Goal: Transaction & Acquisition: Purchase product/service

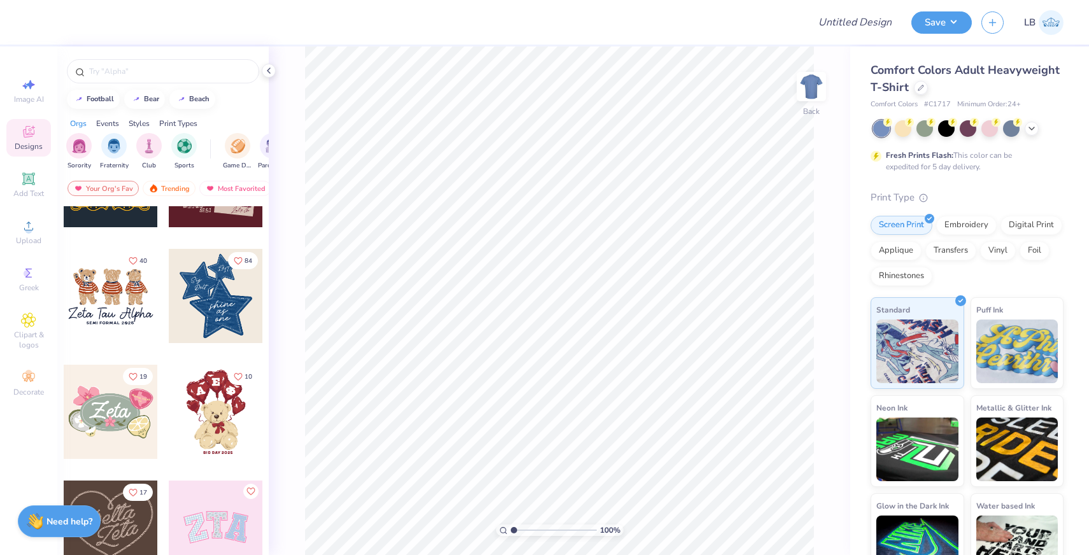
scroll to position [470, 0]
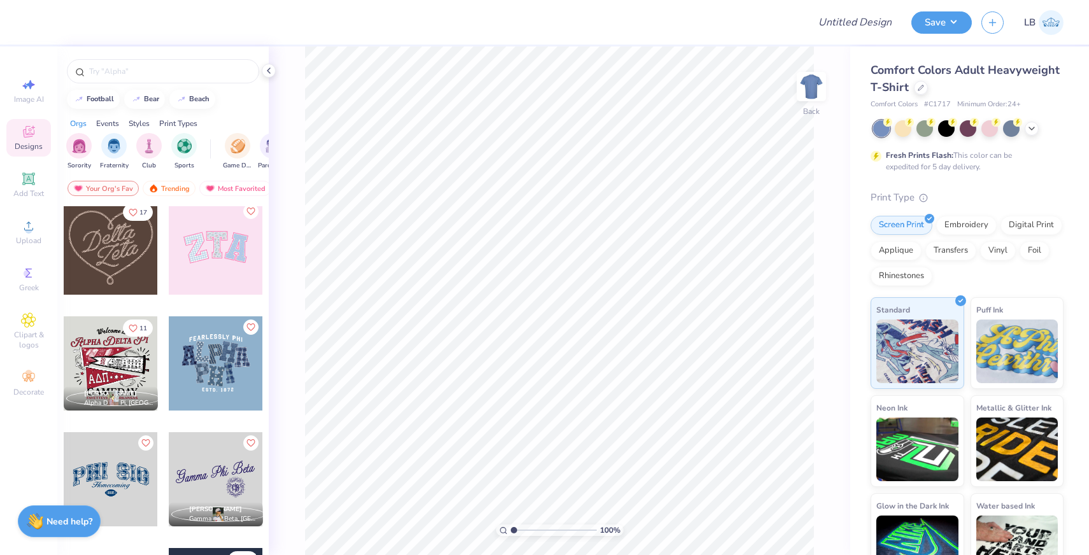
click at [215, 270] on div at bounding box center [216, 248] width 94 height 94
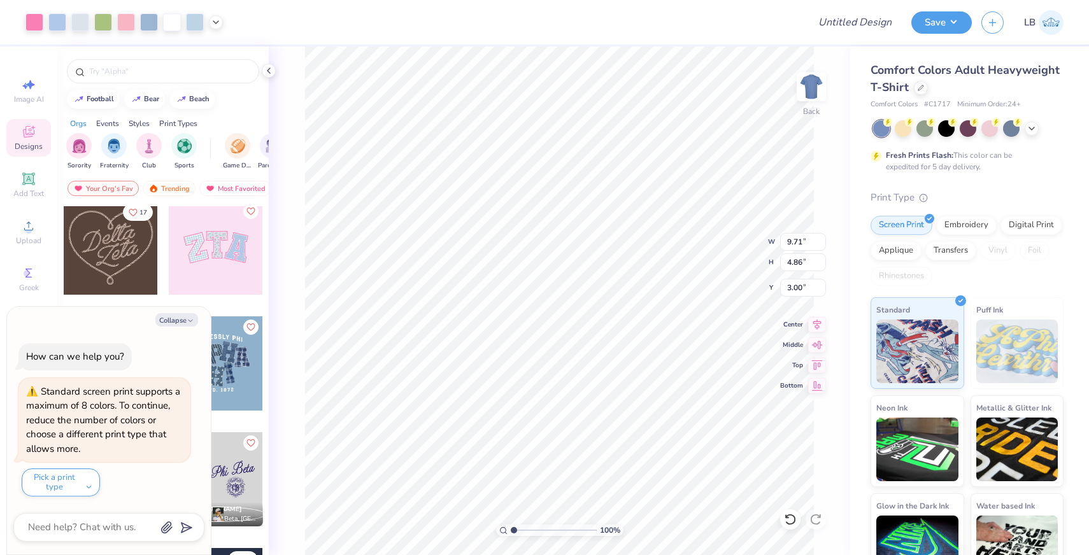
type textarea "x"
type input "3.52"
type input "4.39"
type input "3.32"
type textarea "x"
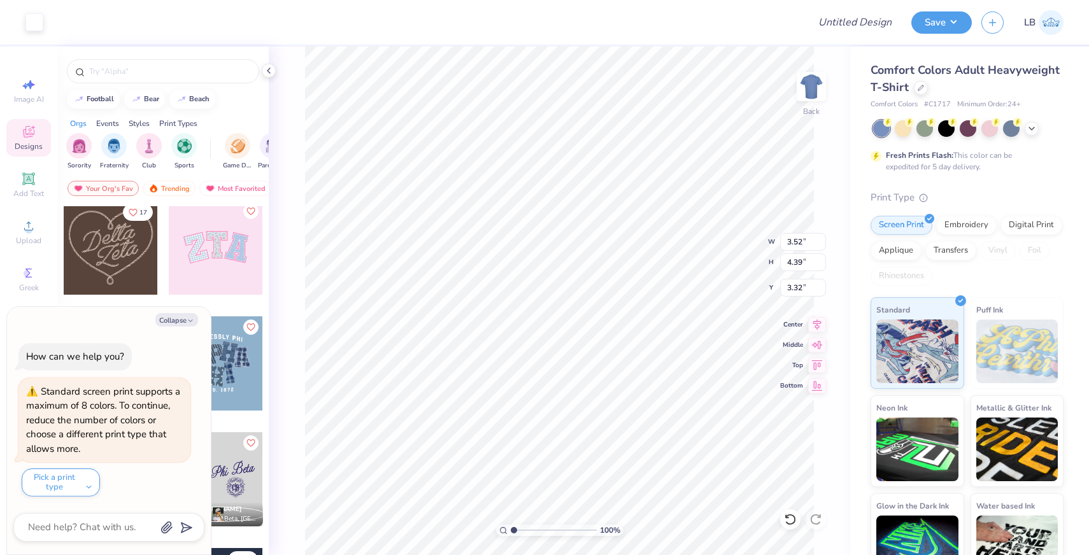
type input "3.38"
type textarea "x"
type input "3.00"
type textarea "x"
type input "9.71"
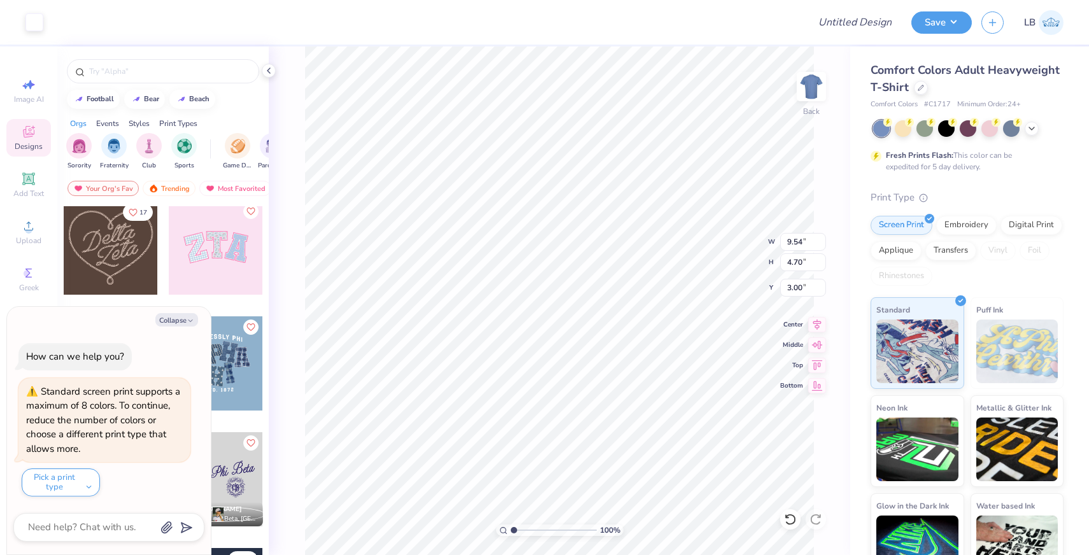
type input "4.86"
type textarea "x"
type input "2.98"
type input "3.87"
type input "3.13"
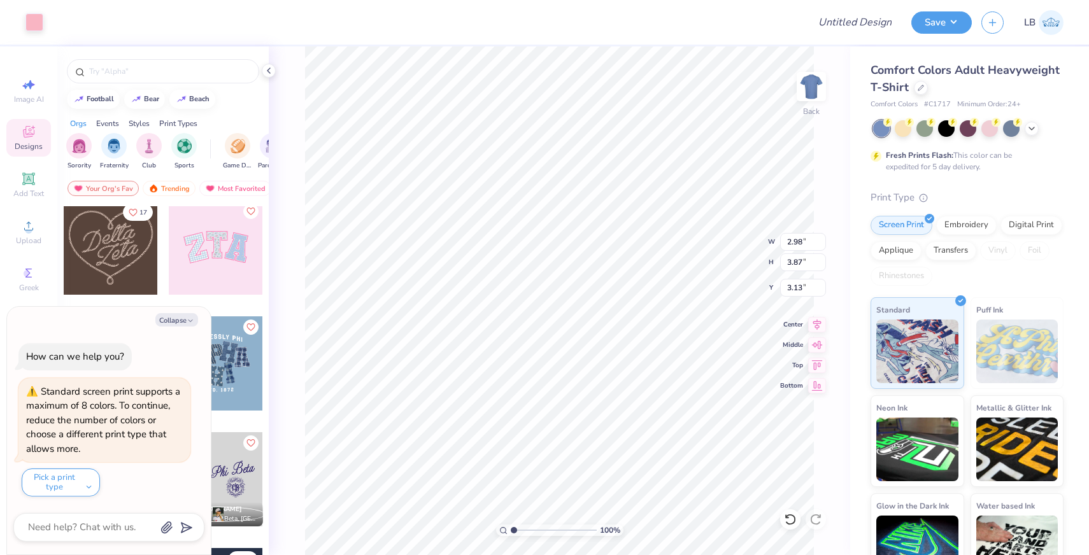
type textarea "x"
type input "2.97"
type textarea "x"
type input "9.71"
type input "4.86"
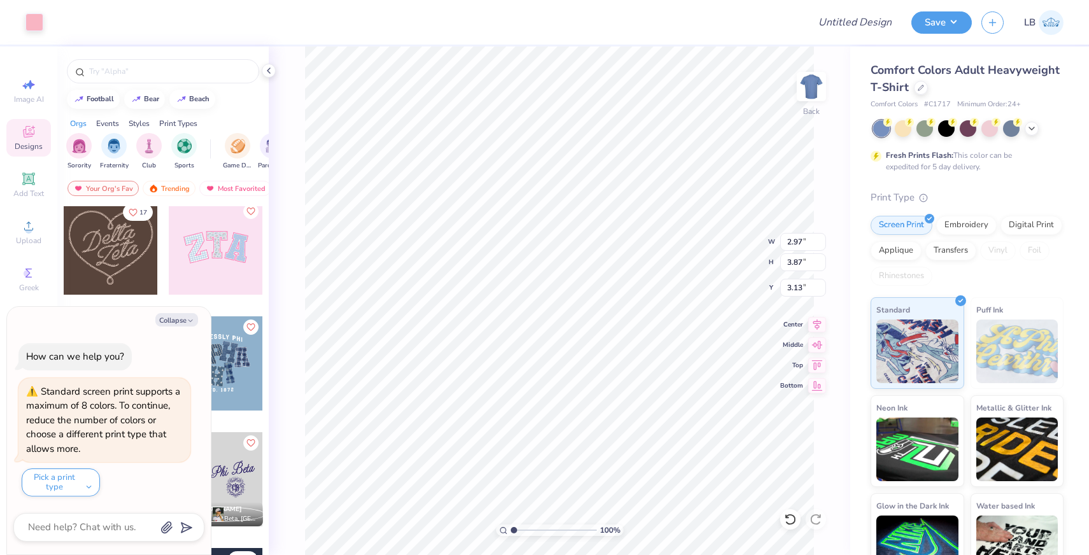
type input "3.00"
type textarea "x"
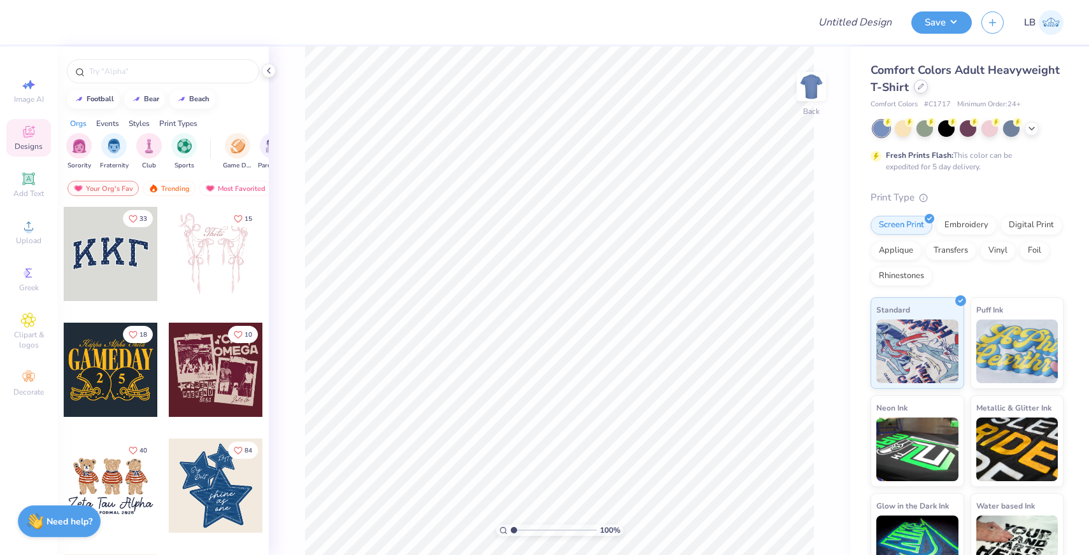
click at [922, 84] on icon at bounding box center [920, 86] width 6 height 6
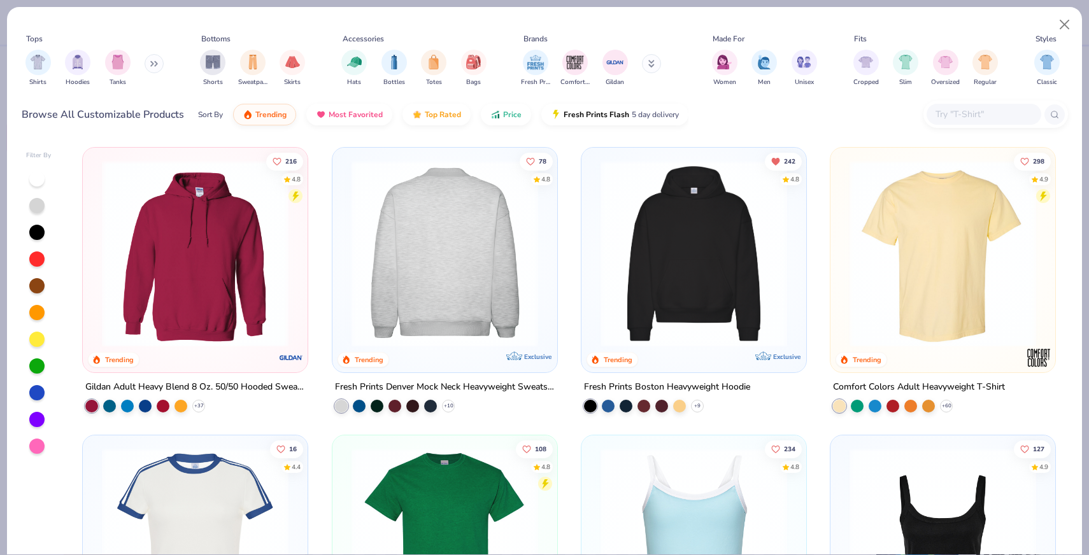
click at [705, 232] on img at bounding box center [693, 253] width 199 height 187
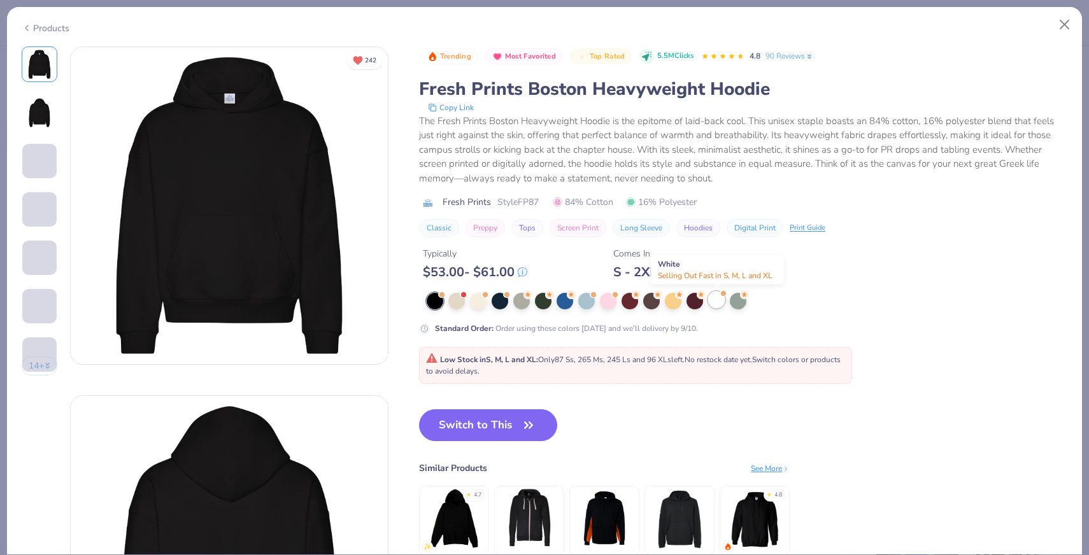
click at [723, 304] on div at bounding box center [716, 300] width 17 height 17
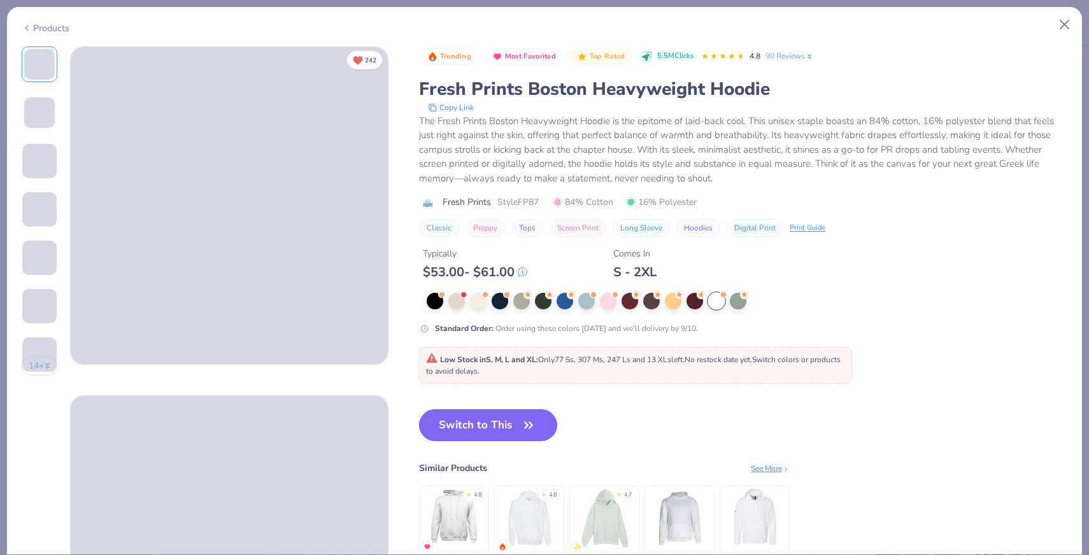
click at [536, 420] on icon "button" at bounding box center [528, 425] width 18 height 18
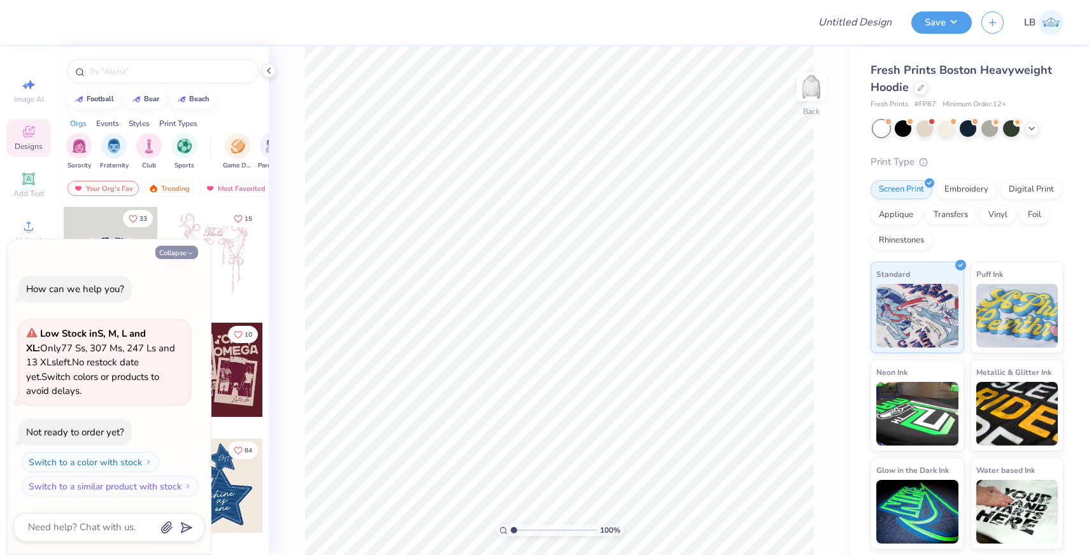
click at [175, 250] on button "Collapse" at bounding box center [176, 252] width 43 height 13
type textarea "x"
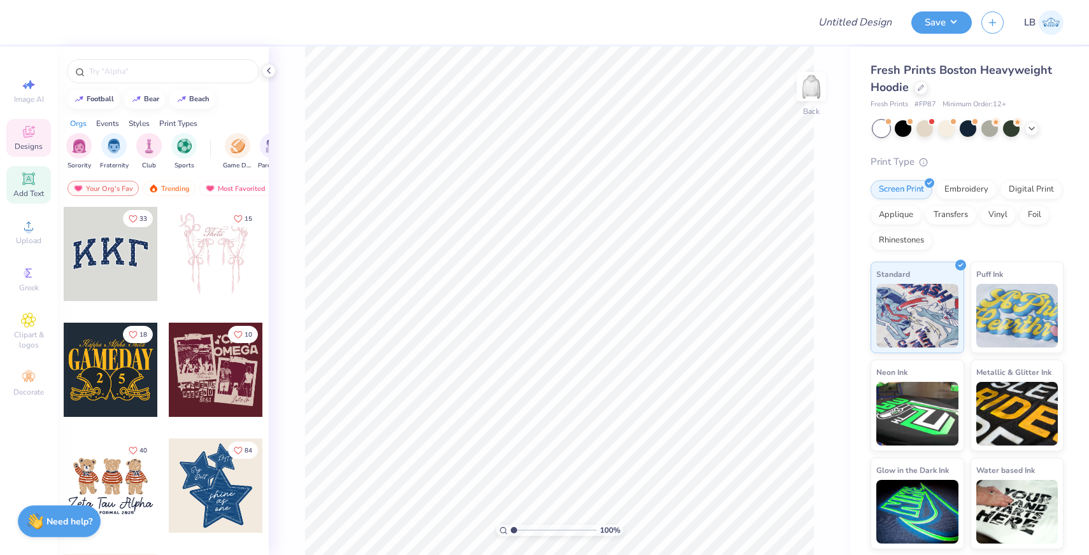
click at [39, 181] on div "Add Text" at bounding box center [28, 185] width 45 height 38
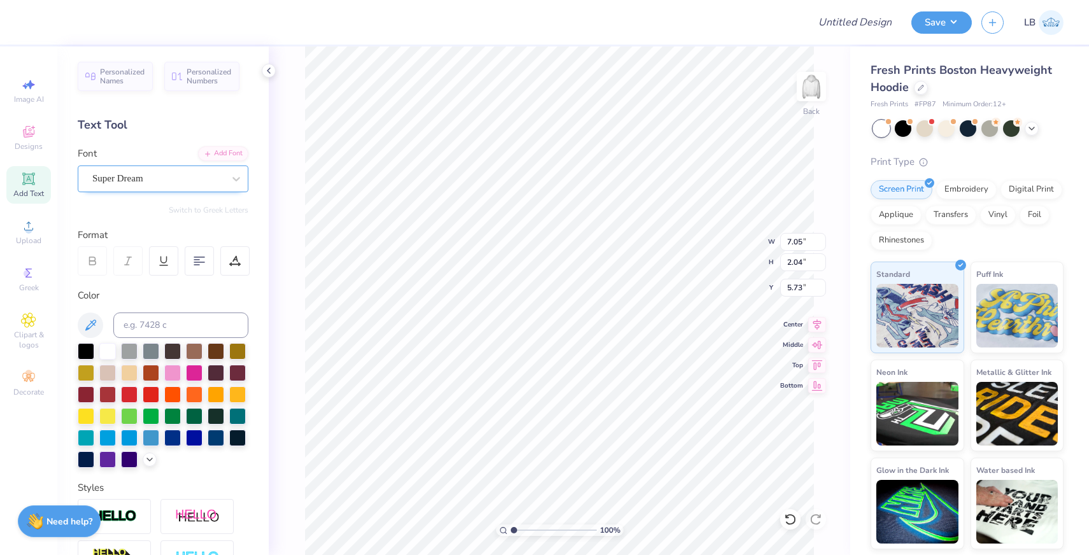
click at [194, 182] on div "Super Dream" at bounding box center [158, 179] width 134 height 20
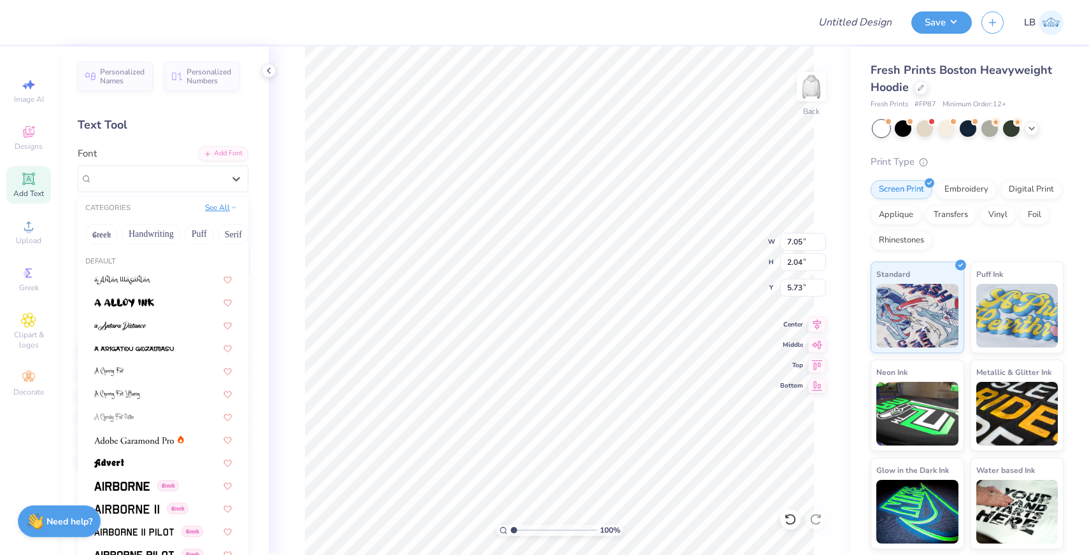
click at [215, 209] on button "See All" at bounding box center [220, 207] width 39 height 13
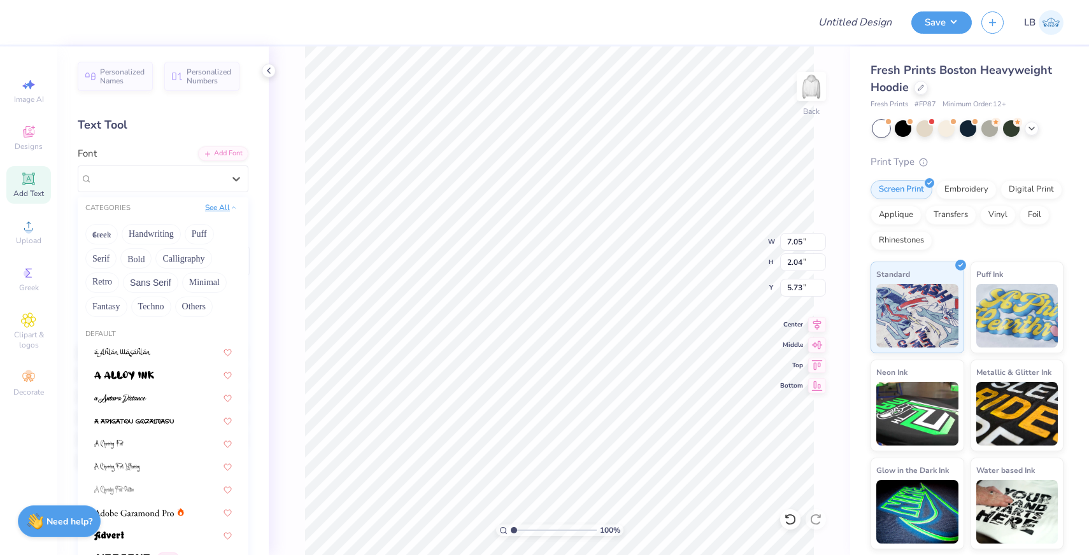
click at [215, 209] on button "See All" at bounding box center [220, 207] width 39 height 13
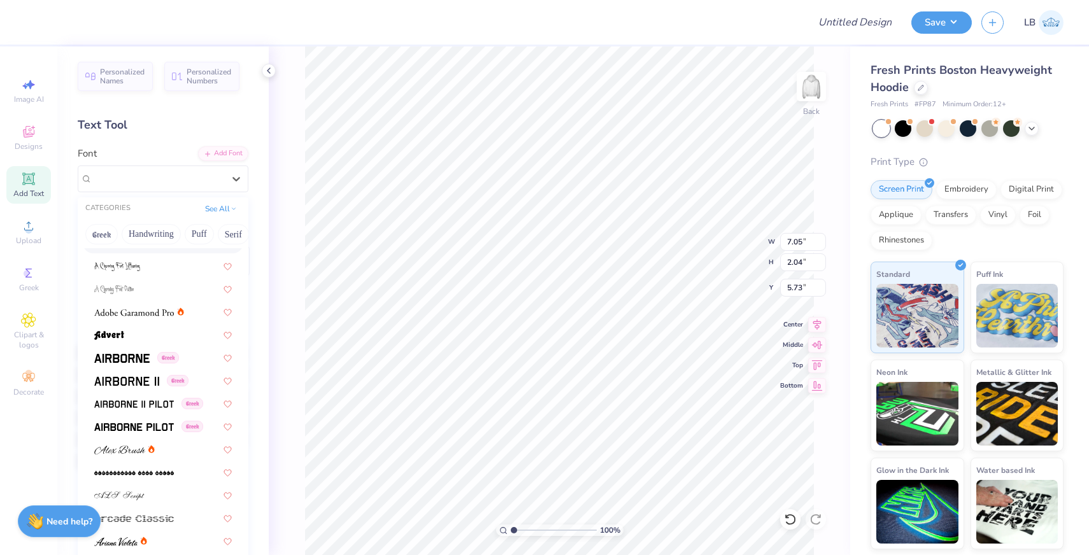
scroll to position [132, 0]
click at [139, 358] on span at bounding box center [121, 352] width 55 height 13
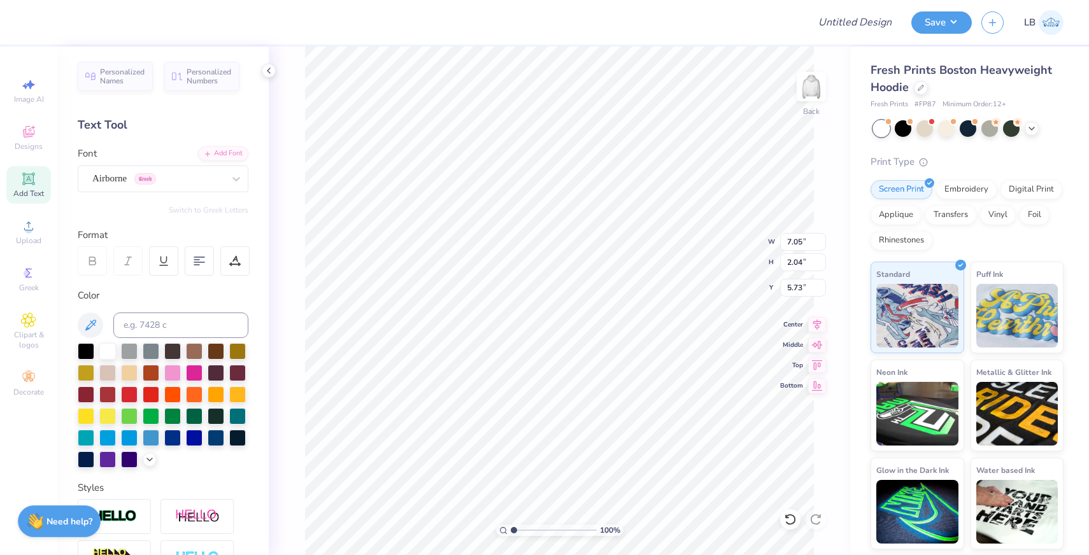
type input "6.75"
type input "2.13"
type input "5.68"
type textarea "END ALZ"
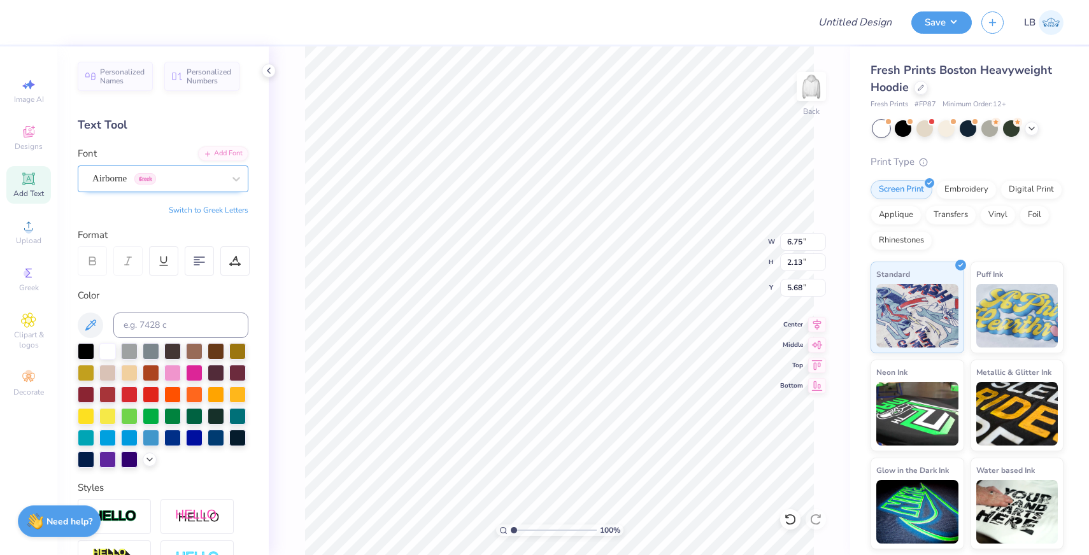
click at [218, 180] on div "Airborne Greek" at bounding box center [158, 179] width 134 height 20
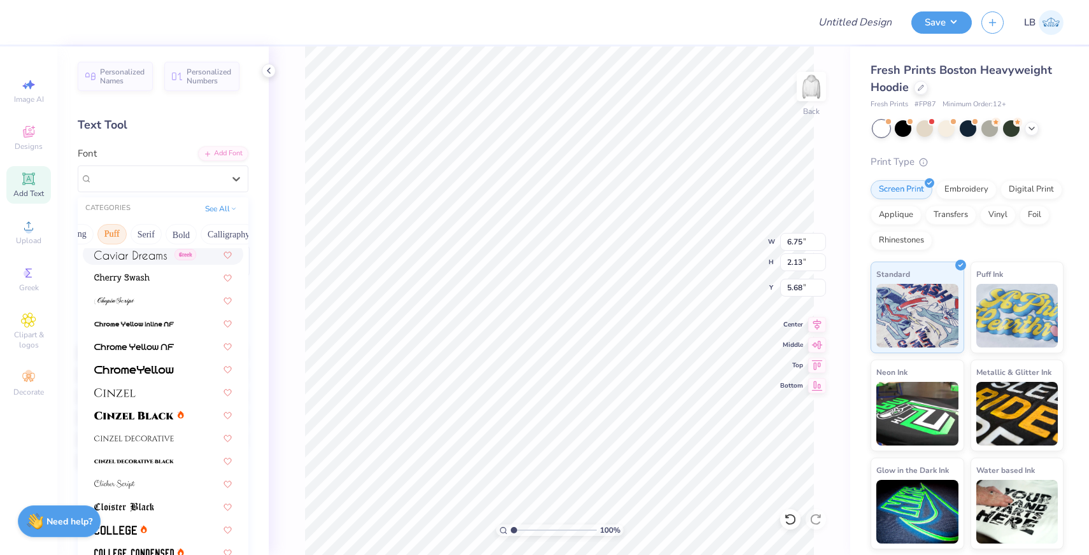
scroll to position [0, 0]
click at [105, 236] on button "Greek" at bounding box center [101, 234] width 32 height 20
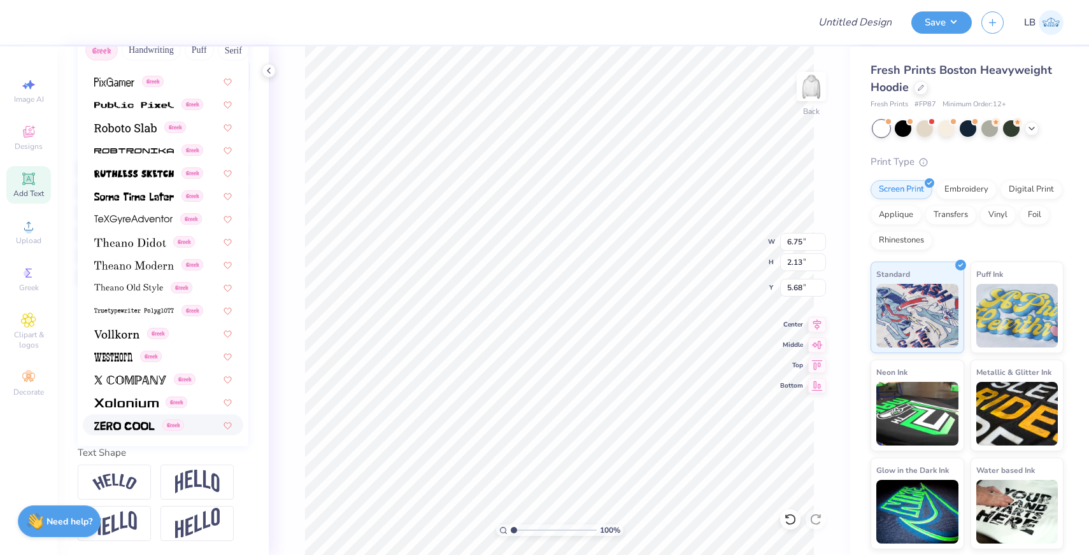
scroll to position [185, 0]
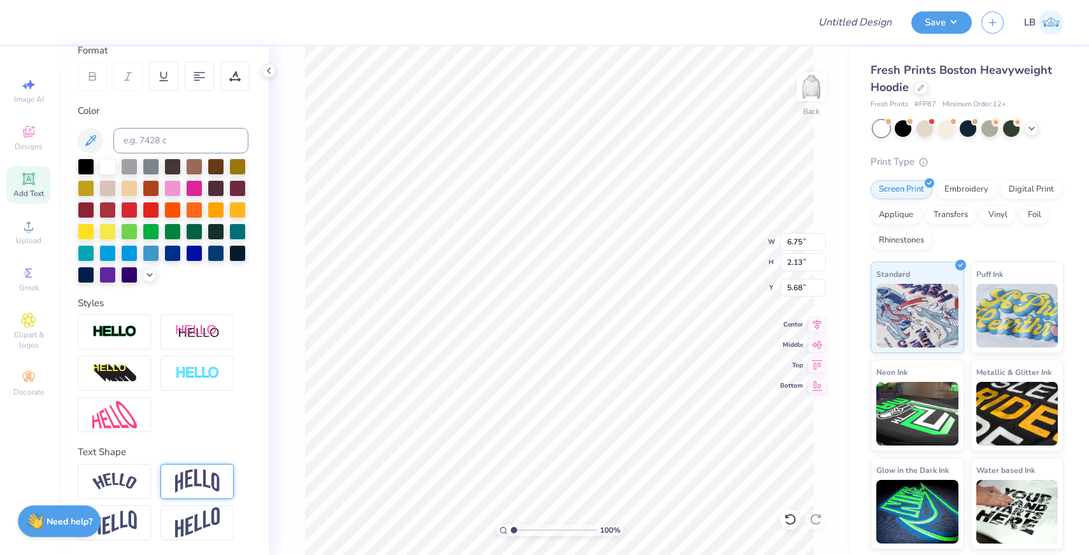
click at [173, 477] on div at bounding box center [196, 481] width 73 height 35
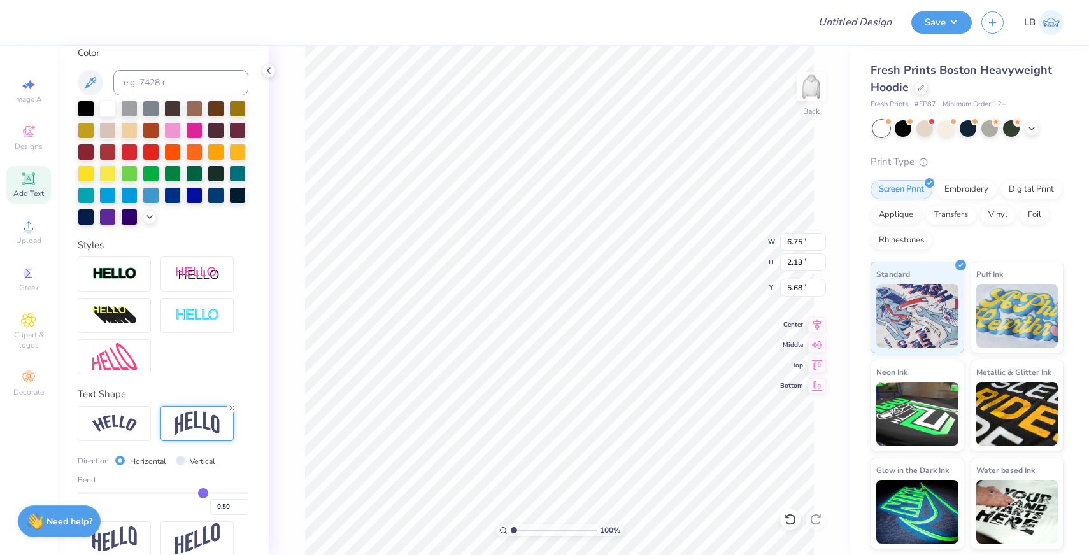
scroll to position [255, 0]
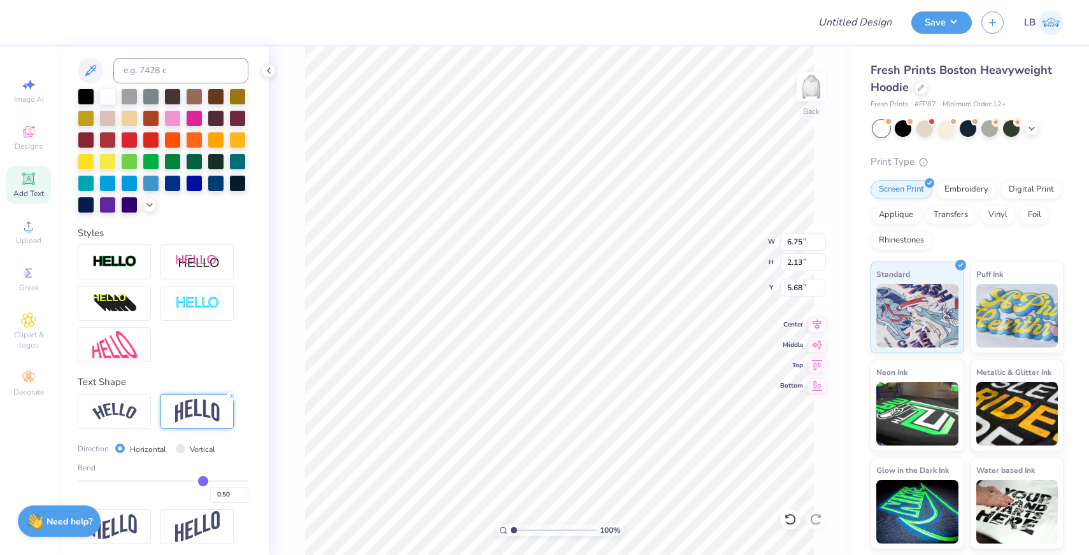
type input "0.51"
type input "0.52"
type input "0.53"
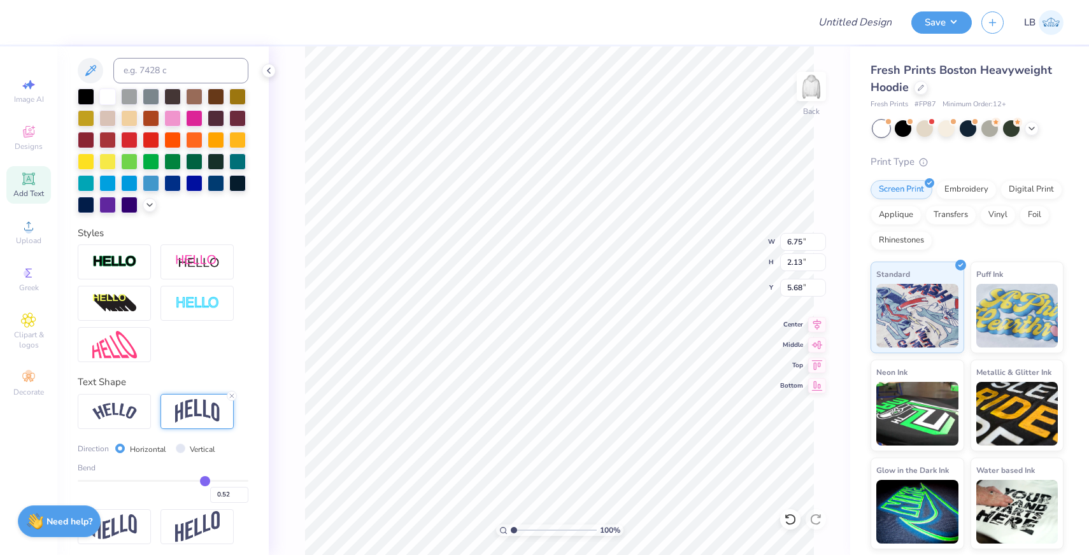
type input "0.53"
type input "0.55"
type input "0.57"
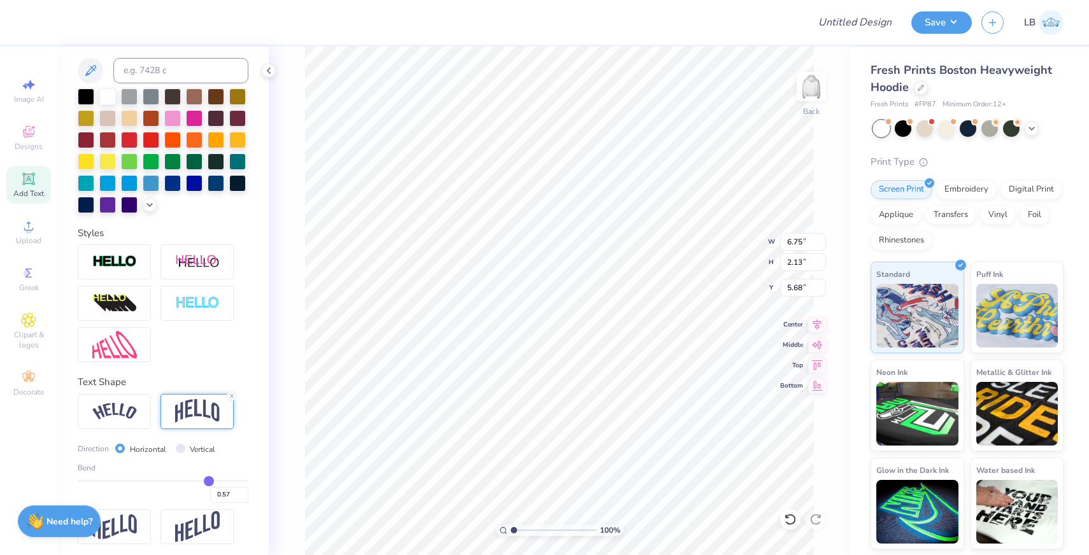
type input "0.59"
type input "0.6"
type input "0.60"
type input "0.62"
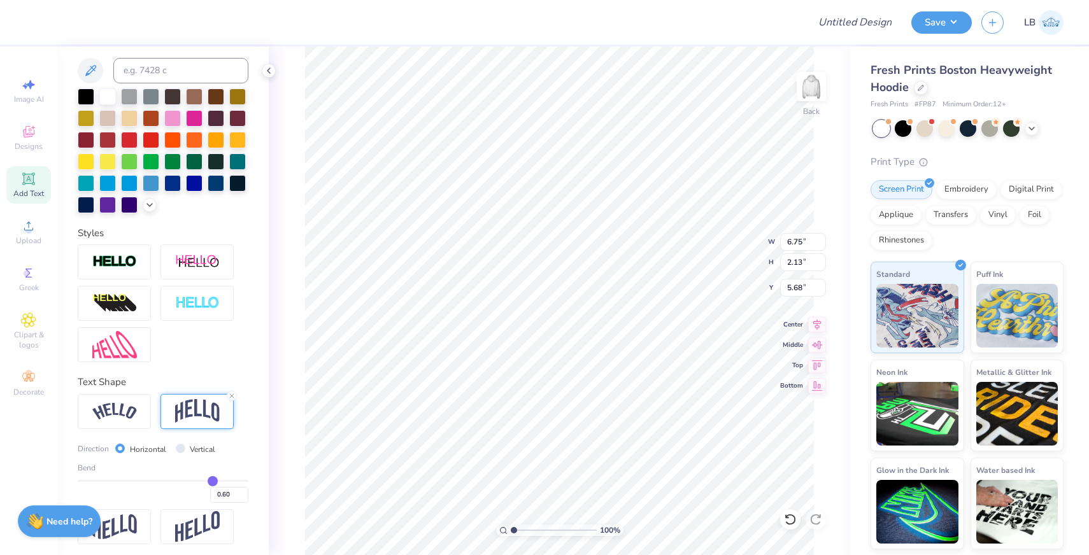
type input "0.62"
type input "0.63"
type input "0.64"
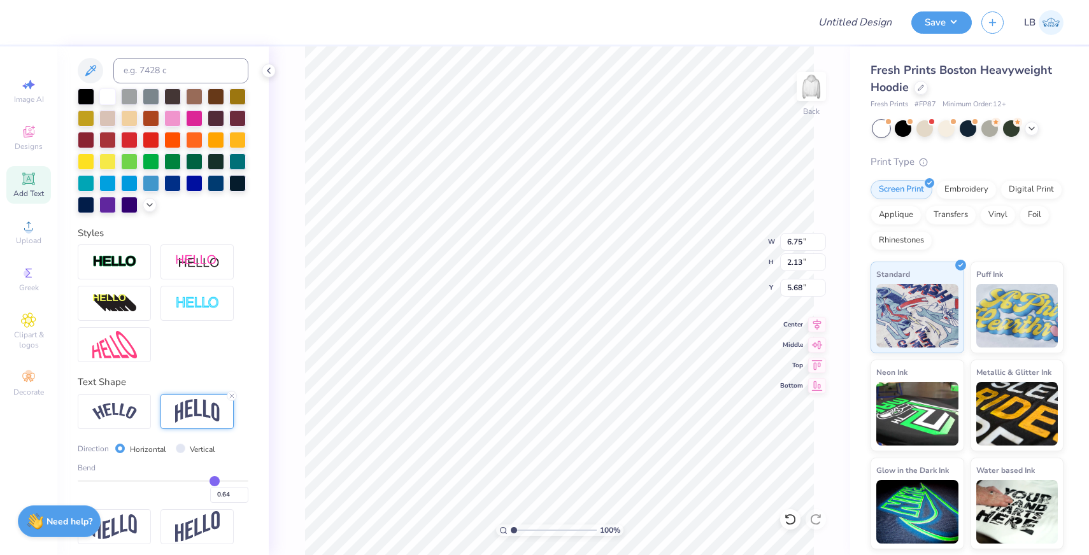
type input "0.65"
type input "0.66"
type input "0.67"
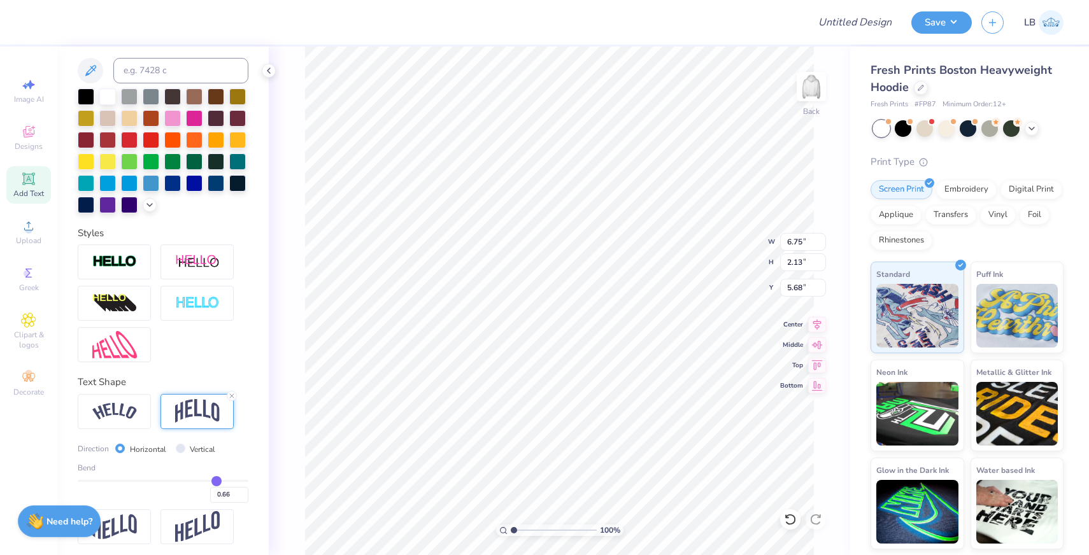
type input "0.67"
drag, startPoint x: 203, startPoint y: 479, endPoint x: 216, endPoint y: 478, distance: 12.7
type input "0.67"
click at [216, 480] on input "range" at bounding box center [163, 481] width 171 height 2
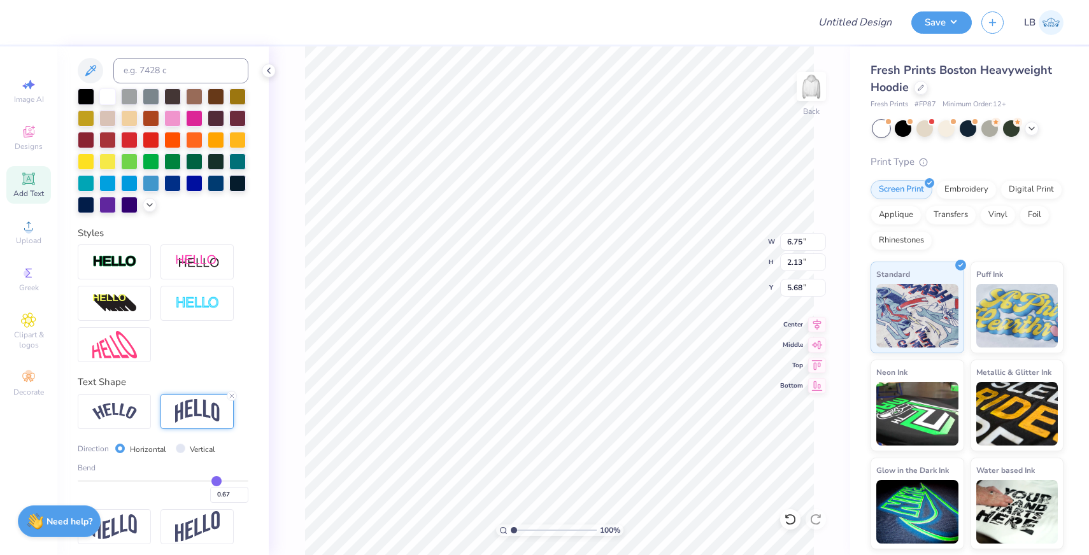
type textarea "END ALZ"
click at [136, 407] on img at bounding box center [114, 411] width 45 height 17
type input "15.12"
type input "4.91"
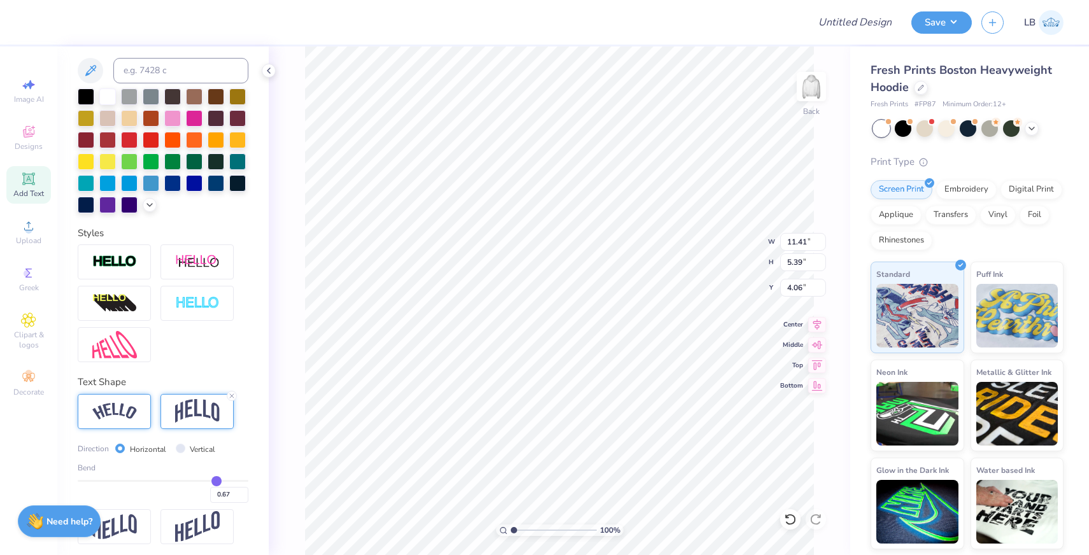
type input "4.30"
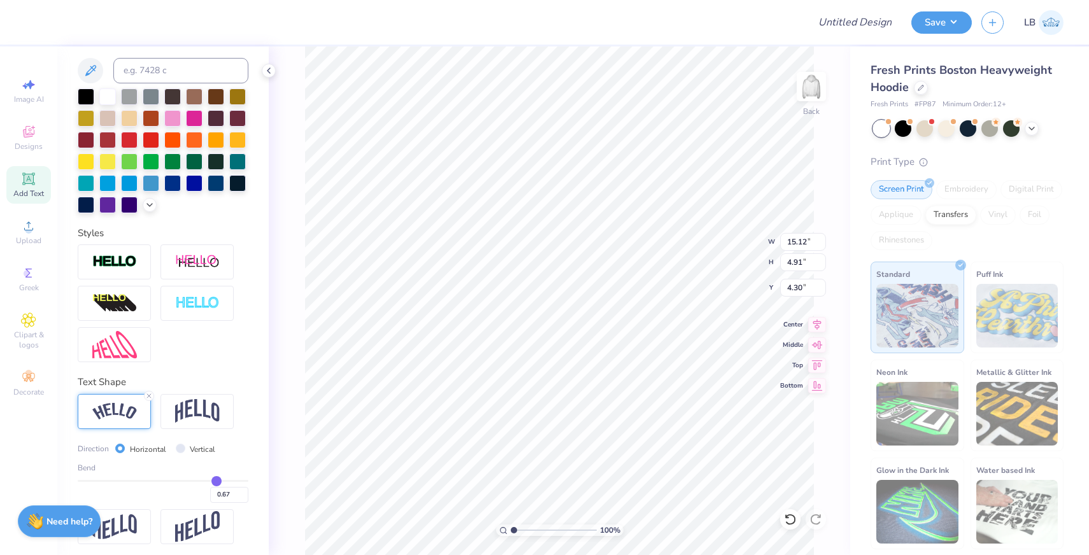
scroll to position [0, 0]
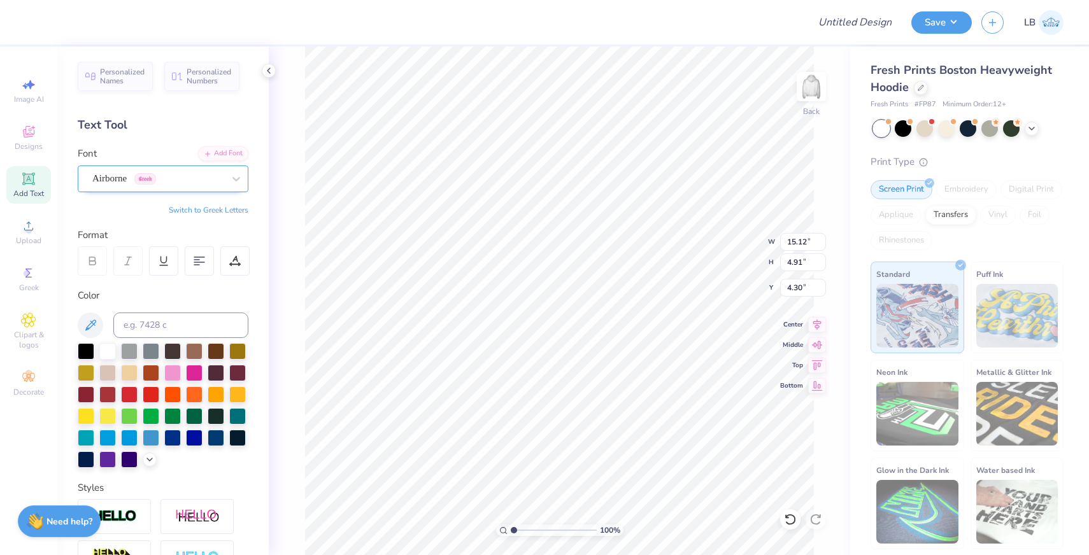
click at [159, 185] on div "Airborne Greek" at bounding box center [158, 179] width 134 height 20
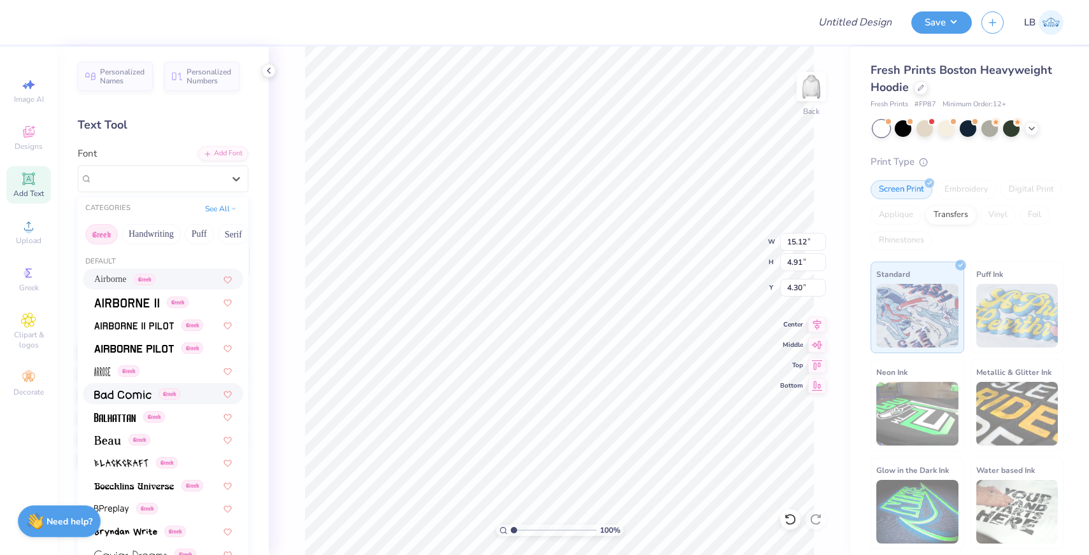
scroll to position [31, 0]
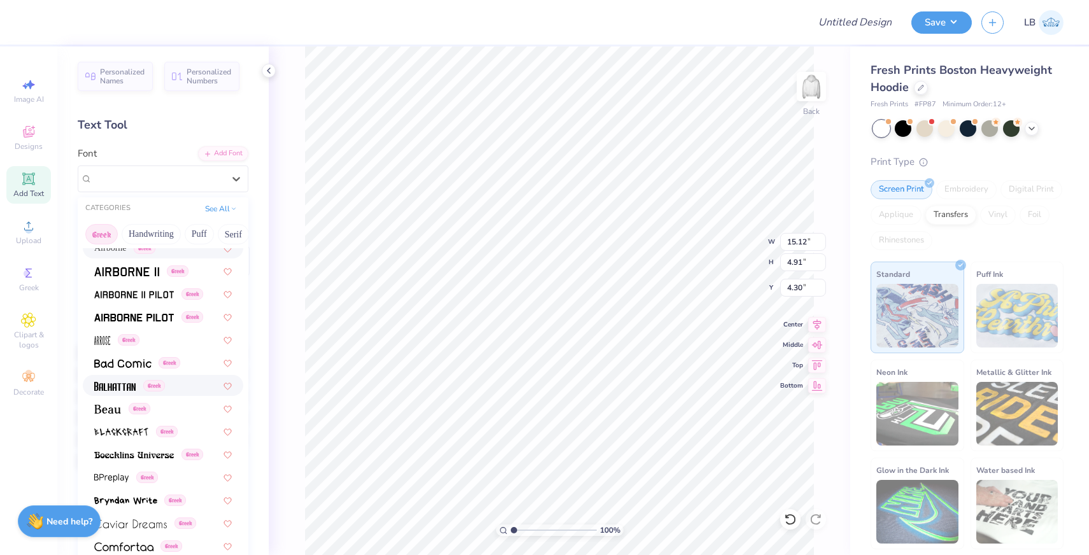
click at [178, 388] on div "Greek" at bounding box center [163, 385] width 138 height 13
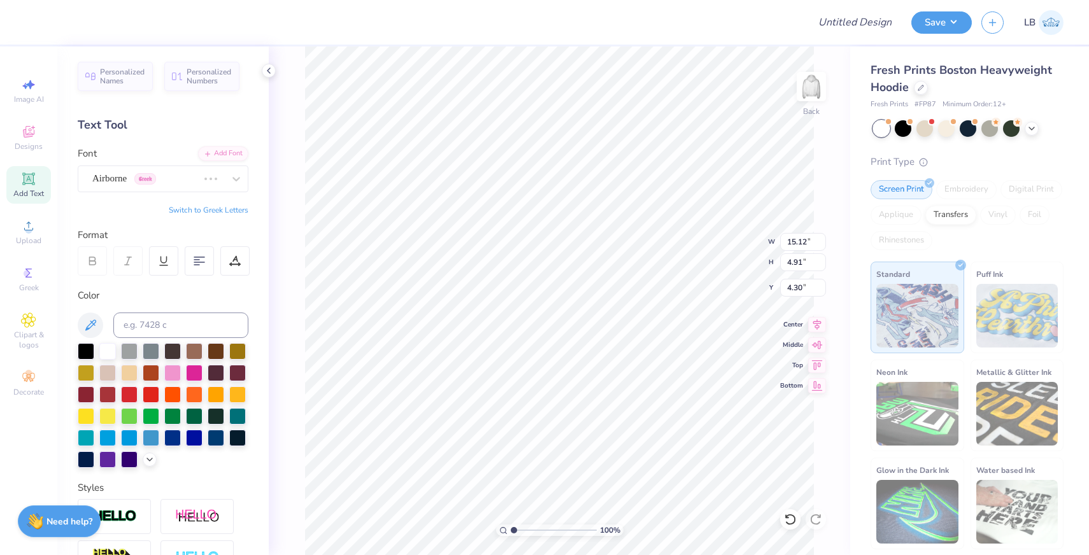
type input "12.13"
type input "4.27"
type input "4.62"
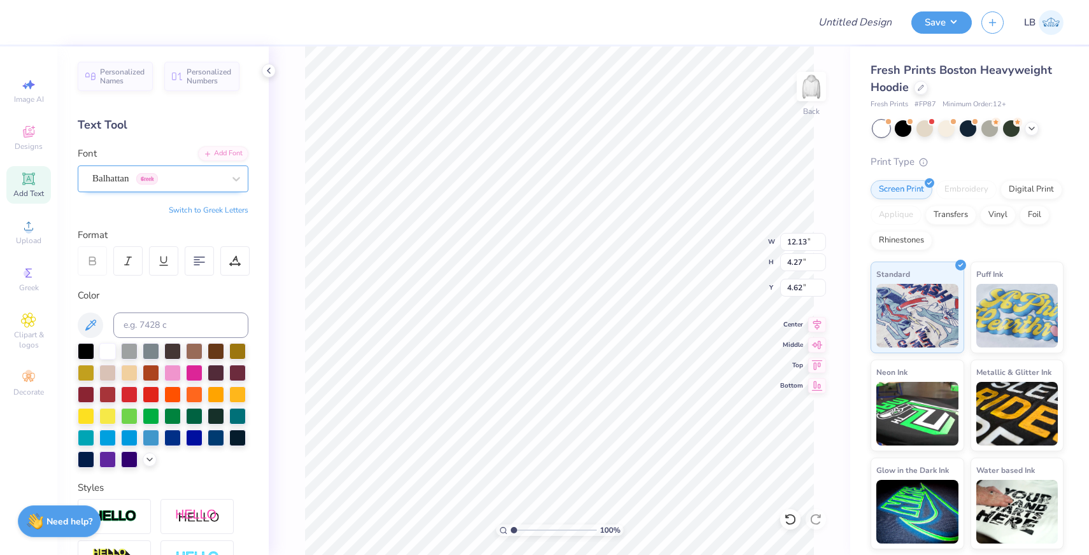
click at [202, 178] on div "Balhattan Greek" at bounding box center [158, 179] width 134 height 20
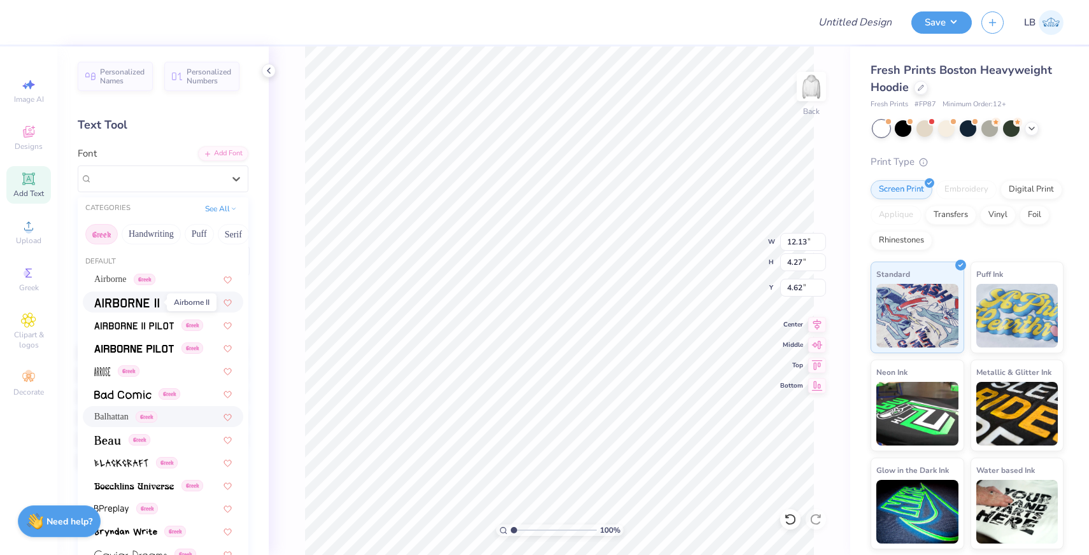
click at [158, 306] on img at bounding box center [126, 303] width 65 height 9
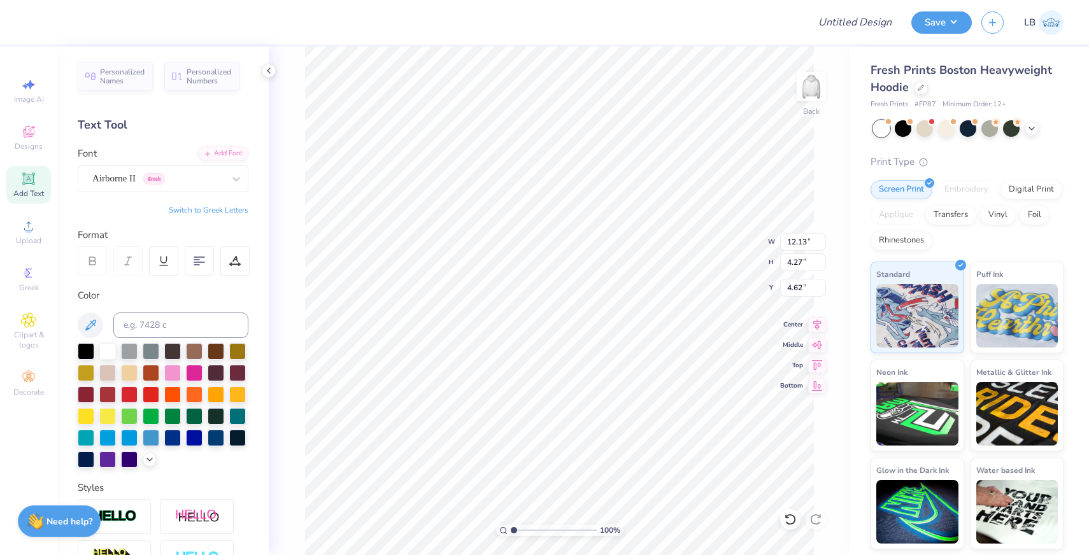
type input "15.00"
type input "4.87"
type input "4.31"
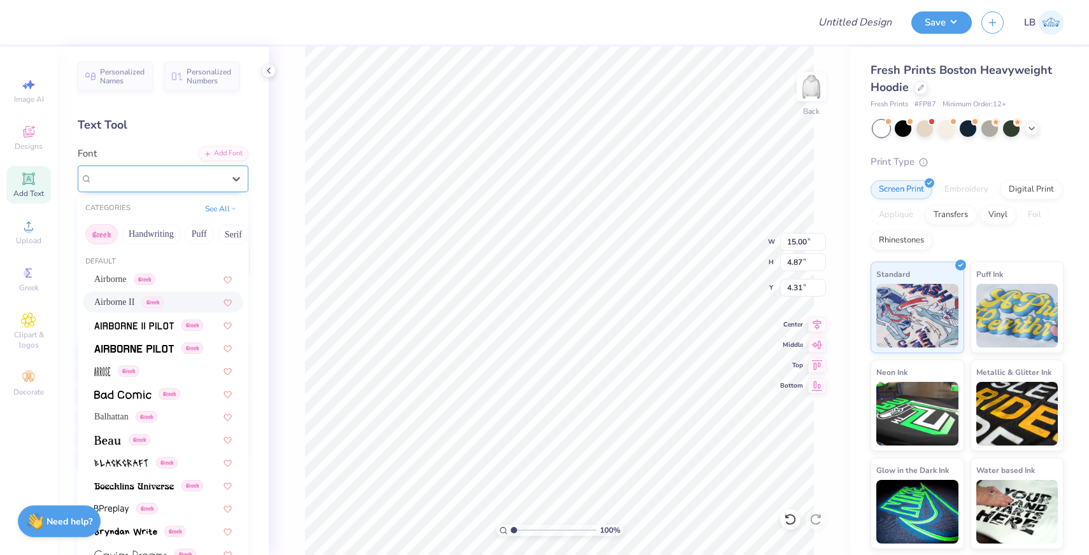
click at [181, 170] on div at bounding box center [157, 178] width 131 height 17
click at [164, 355] on div "Greek" at bounding box center [163, 347] width 160 height 21
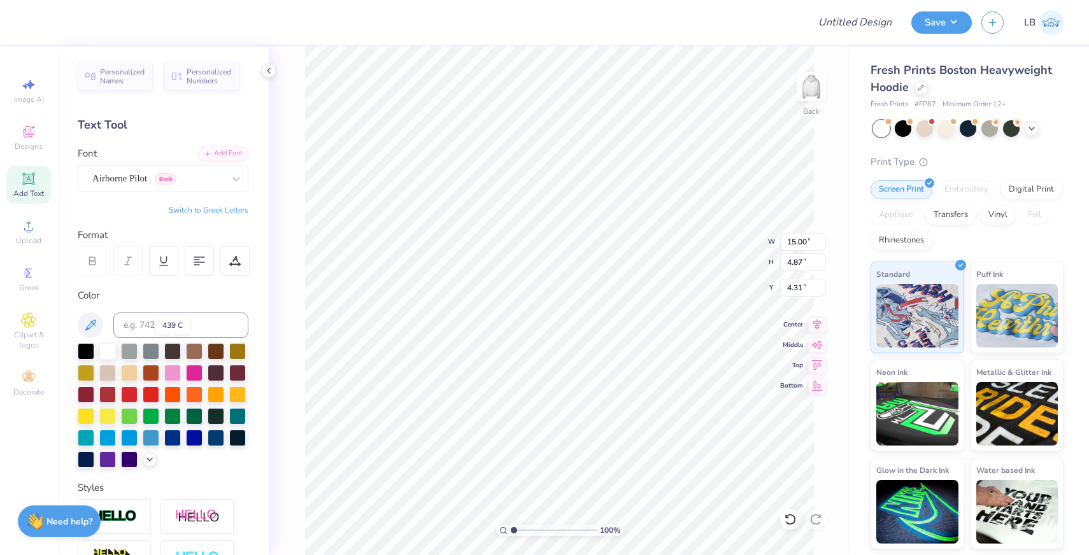
type input "14.90"
type input "4.91"
type input "4.30"
click at [225, 185] on div at bounding box center [236, 178] width 23 height 23
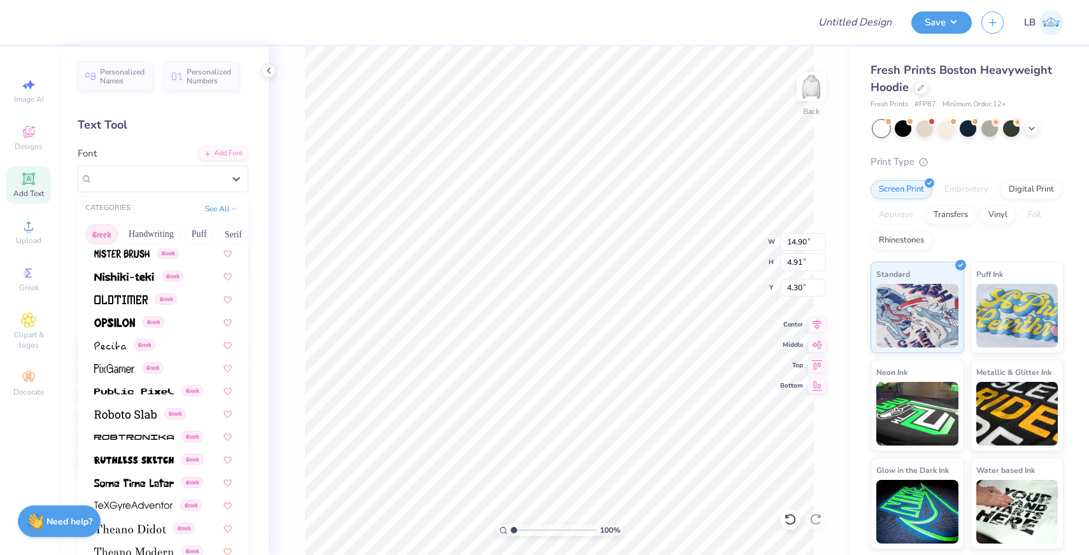
scroll to position [770, 0]
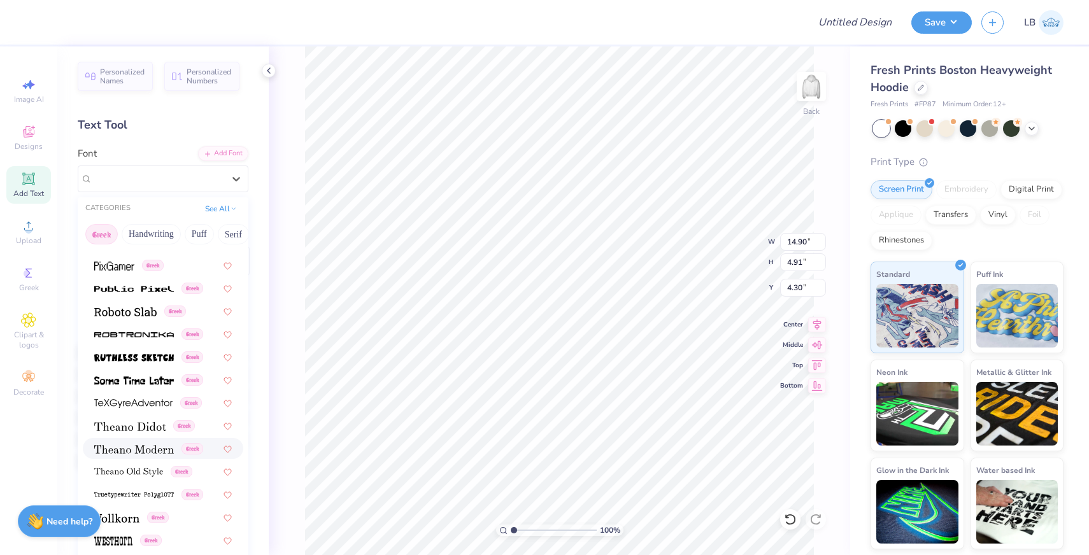
click at [140, 449] on img at bounding box center [134, 449] width 80 height 9
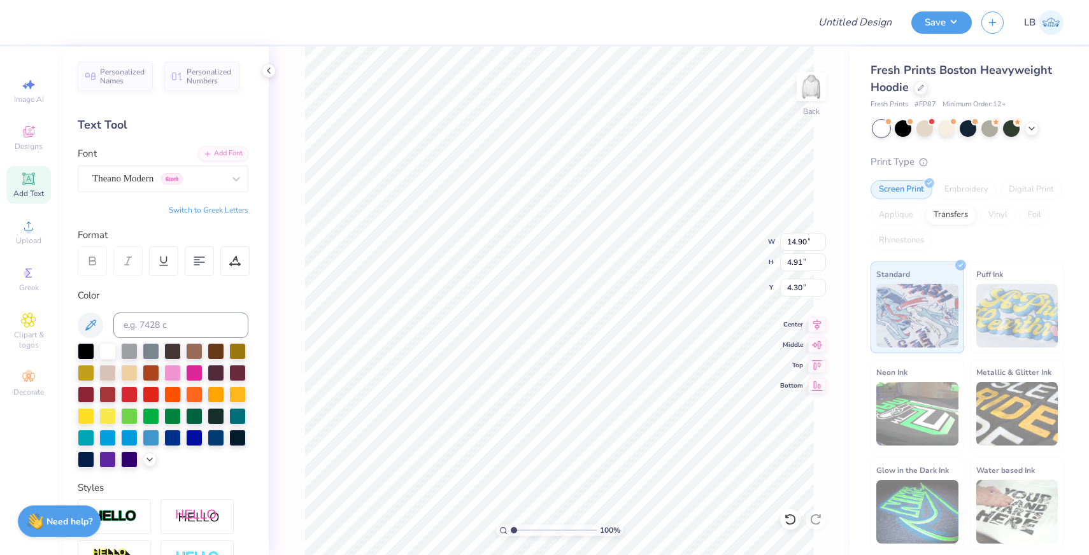
type input "16.82"
type input "5.27"
type input "4.11"
click at [102, 264] on div at bounding box center [92, 260] width 29 height 29
click at [210, 182] on div "Theano Modern Greek" at bounding box center [158, 179] width 134 height 20
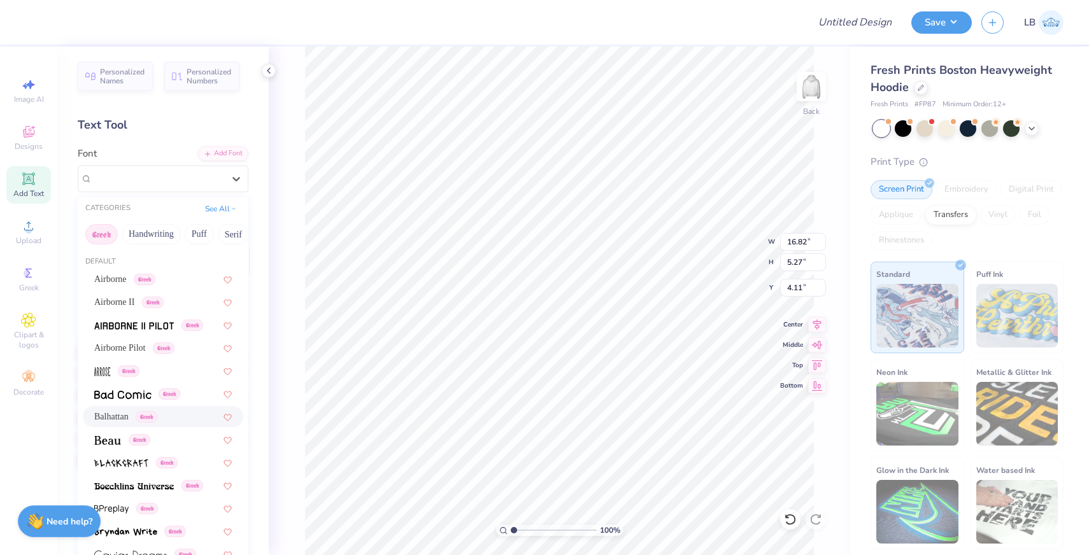
click at [186, 407] on div "Balhattan Greek" at bounding box center [163, 416] width 160 height 21
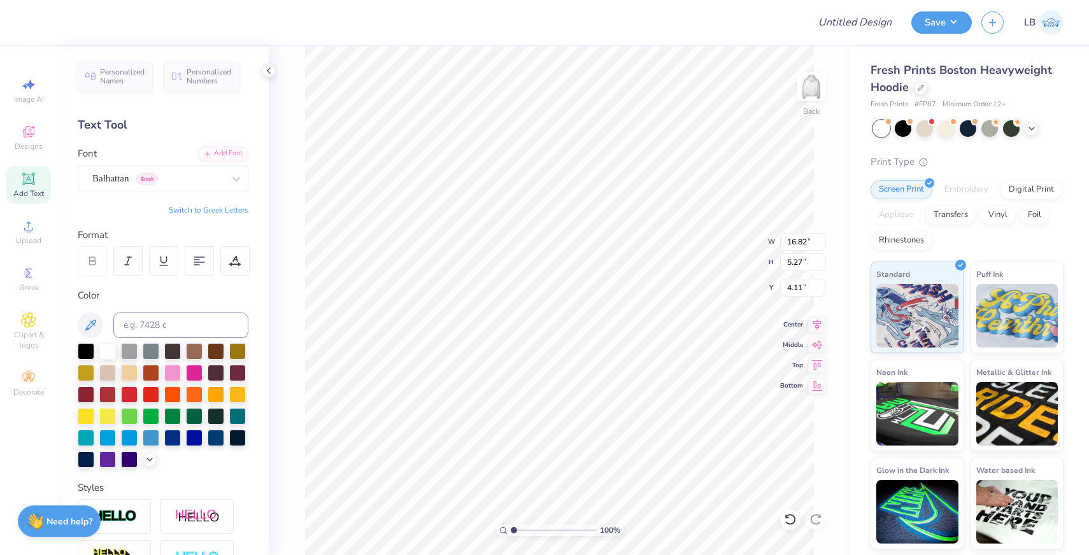
type input "12.13"
type input "4.27"
type input "4.62"
click at [194, 188] on div "Balhattan Greek" at bounding box center [158, 179] width 134 height 20
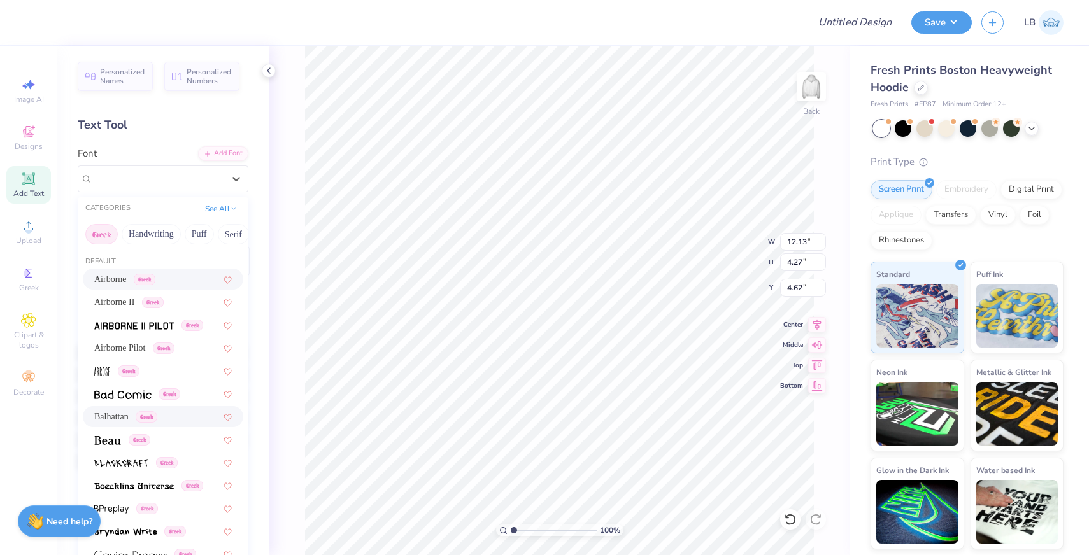
click at [191, 278] on div "Airborne Greek" at bounding box center [163, 278] width 138 height 13
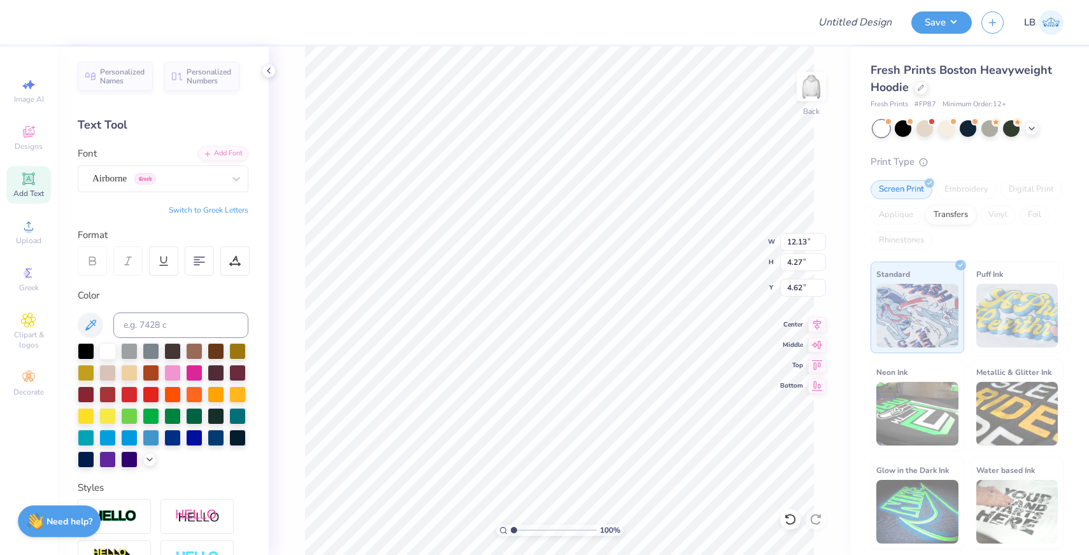
type input "15.12"
type input "4.91"
type input "4.30"
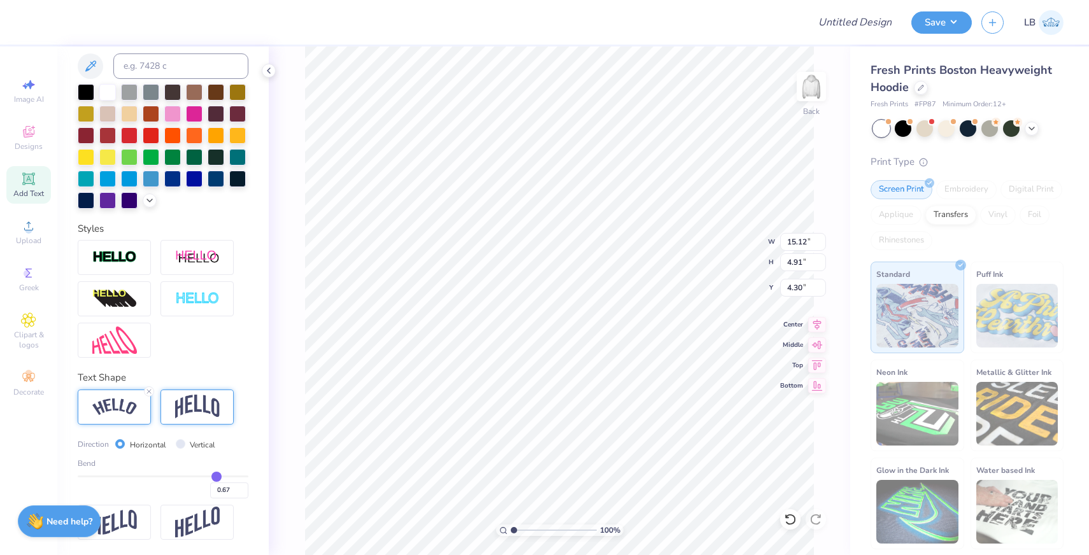
click at [213, 402] on img at bounding box center [197, 407] width 45 height 24
type input "11.41"
type input "5.39"
type input "4.06"
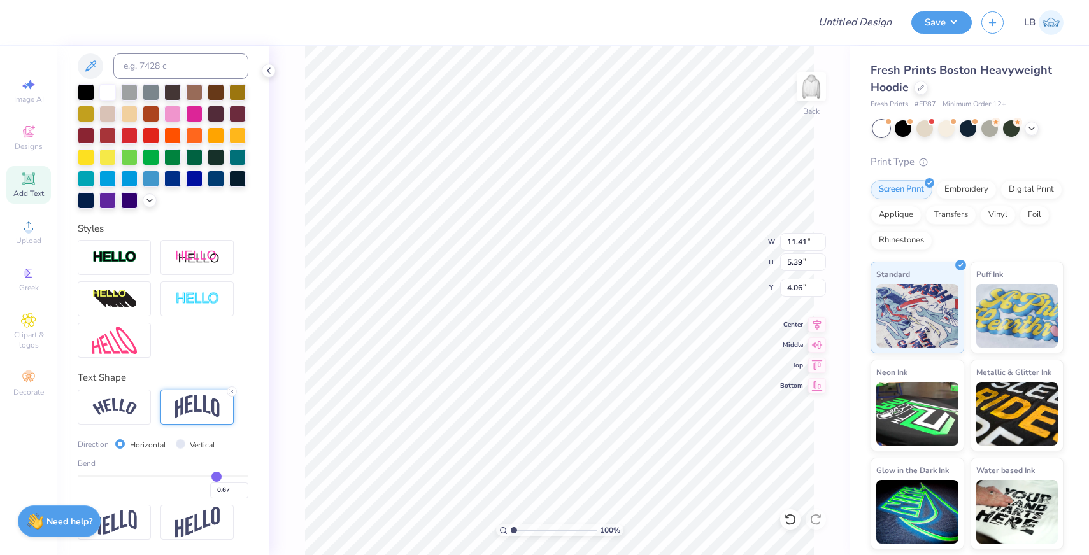
type input "0.44"
click at [198, 476] on input "range" at bounding box center [163, 477] width 171 height 2
type input "4.14"
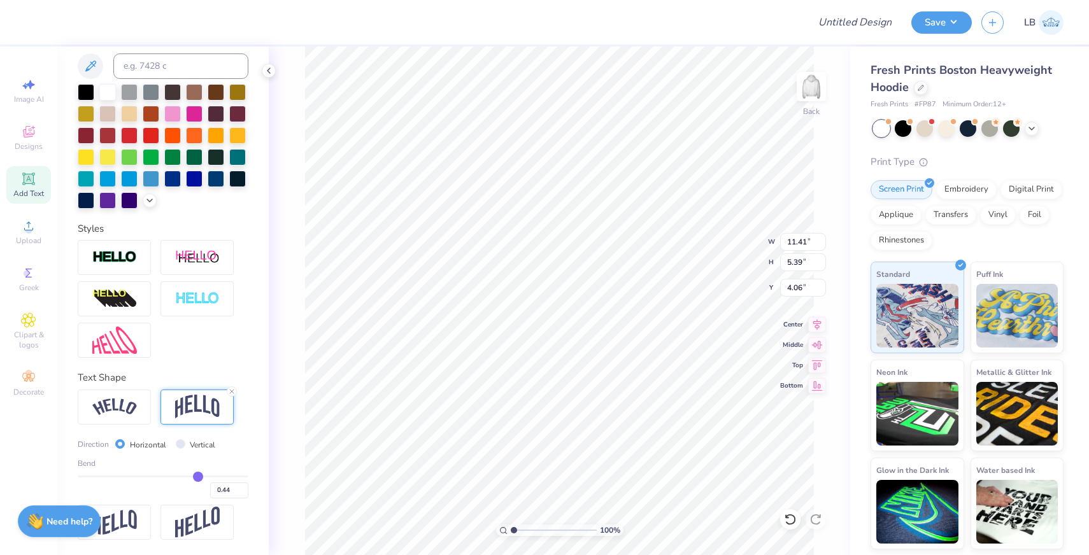
type input "4.68"
type input "0.31"
click at [188, 476] on input "range" at bounding box center [163, 477] width 171 height 2
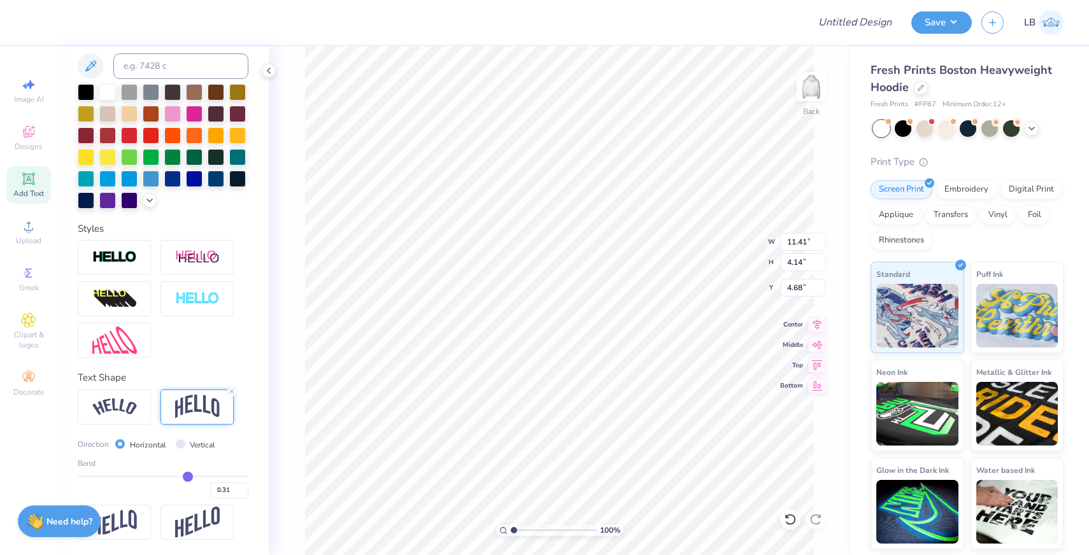
type input "3.52"
type input "4.99"
click at [126, 411] on img at bounding box center [114, 407] width 45 height 17
type input "13.40"
type input "2.77"
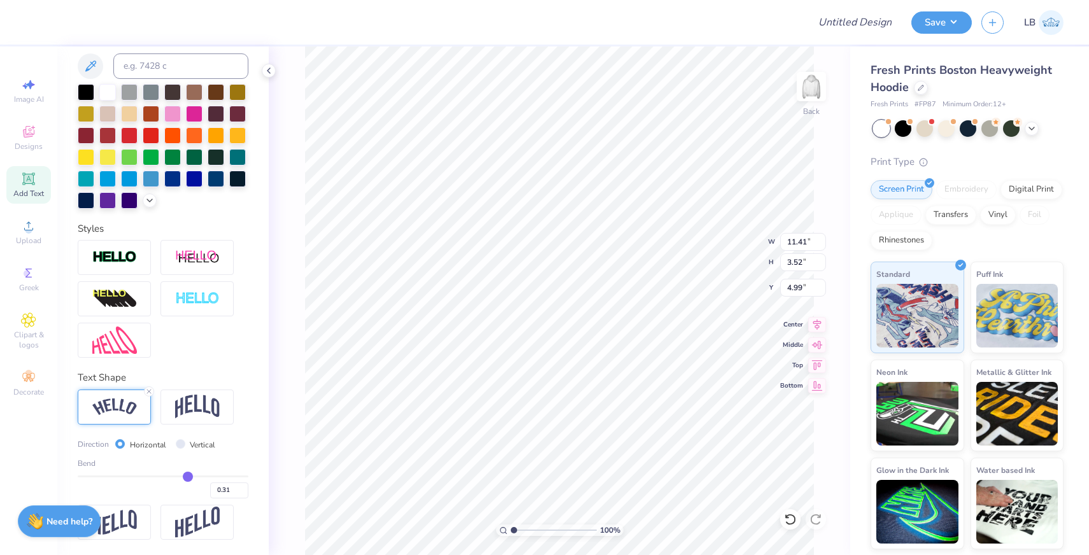
type input "5.36"
click at [192, 406] on img at bounding box center [197, 407] width 45 height 24
type input "11.41"
type input "3.52"
type input "4.99"
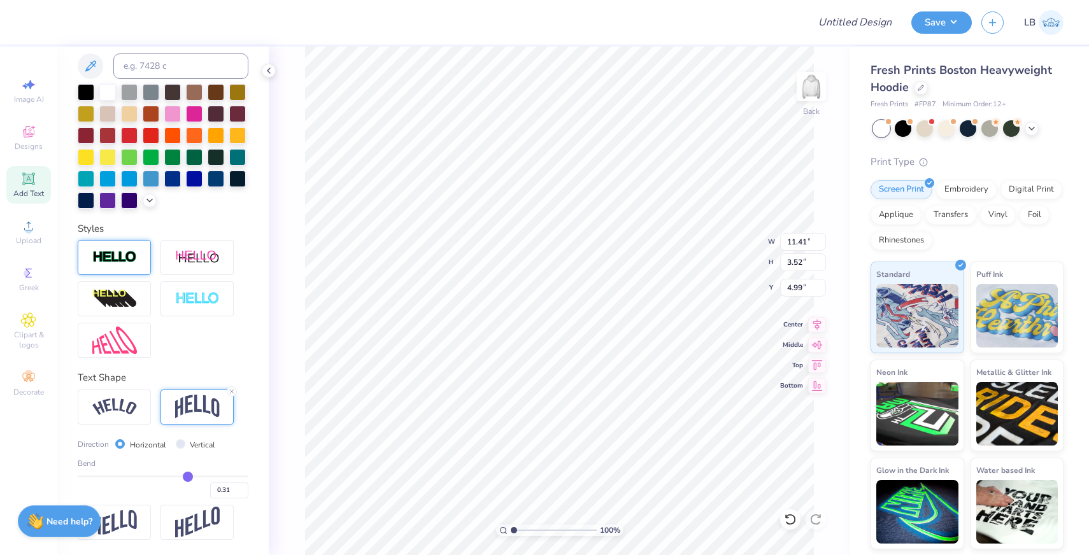
click at [128, 262] on img at bounding box center [114, 257] width 45 height 15
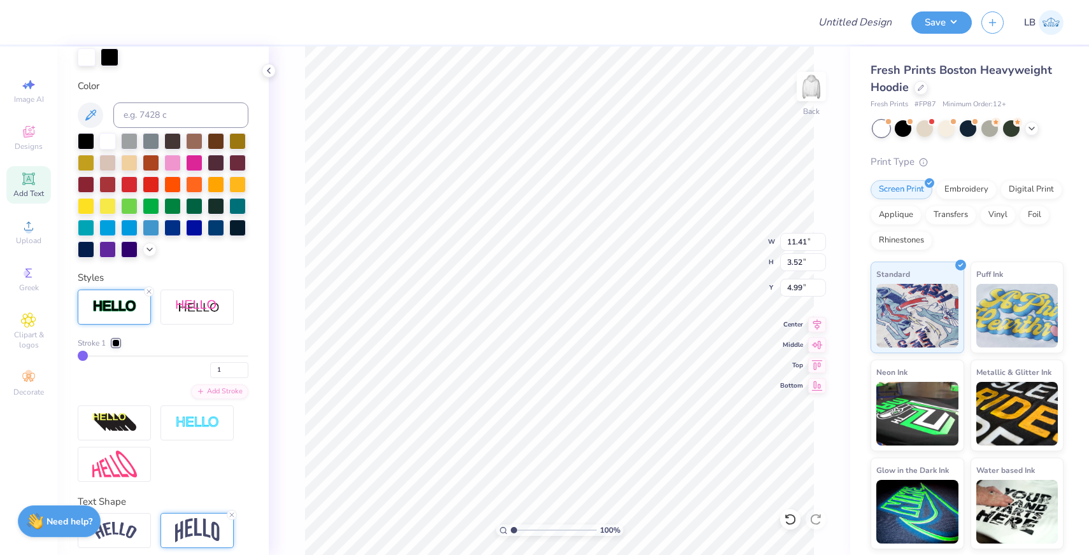
type input "11.45"
type input "3.56"
type input "4.97"
